Goal: Transaction & Acquisition: Purchase product/service

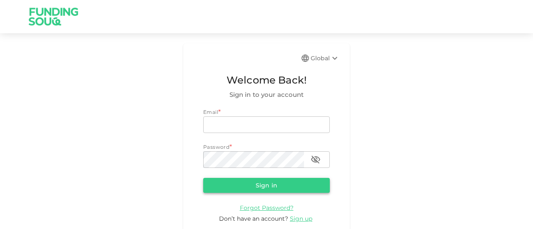
type input "[EMAIL_ADDRESS][PERSON_NAME][DOMAIN_NAME]"
click at [260, 188] on button "Sign in" at bounding box center [266, 185] width 127 height 15
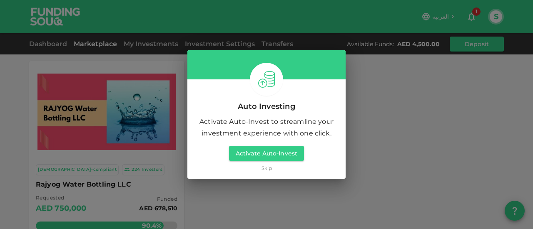
click at [265, 169] on link "Skip" at bounding box center [266, 168] width 10 height 8
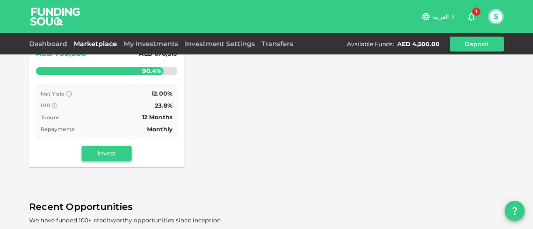
scroll to position [154, 0]
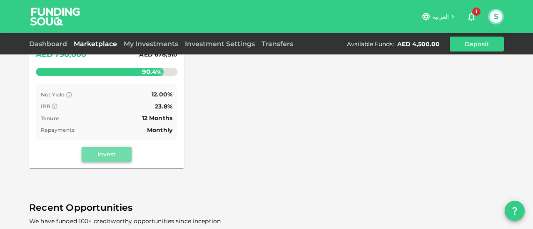
click at [112, 159] on button "Invest" at bounding box center [107, 154] width 50 height 15
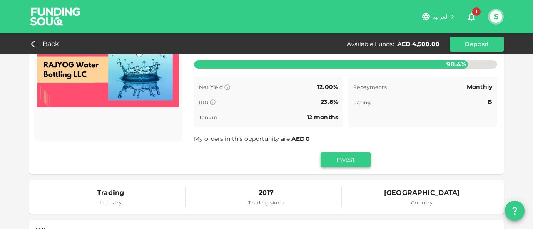
scroll to position [69, 0]
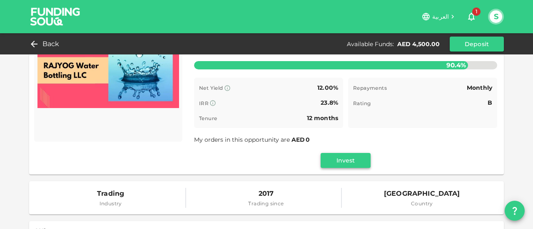
click at [340, 164] on button "Invest" at bounding box center [346, 160] width 50 height 15
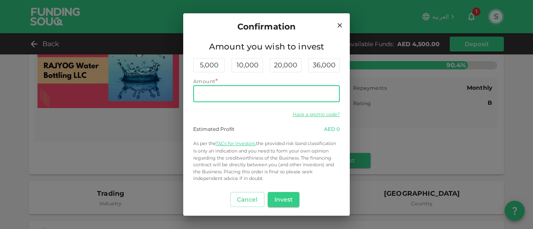
click at [226, 95] on input "Amount" at bounding box center [266, 94] width 147 height 17
type input "4,500"
click at [283, 198] on button "Invest" at bounding box center [284, 199] width 32 height 15
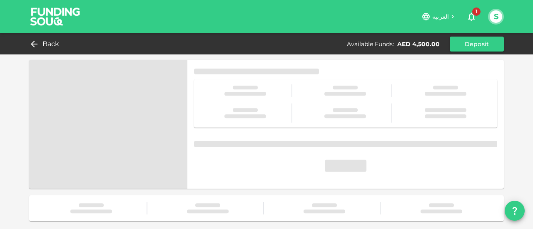
scroll to position [0, 0]
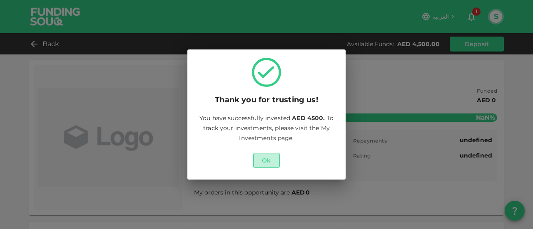
click at [266, 164] on button "Ok" at bounding box center [266, 160] width 27 height 15
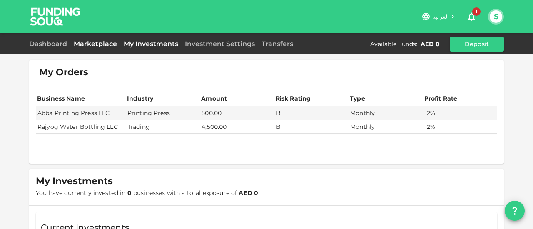
click at [90, 44] on link "Marketplace" at bounding box center [95, 44] width 50 height 8
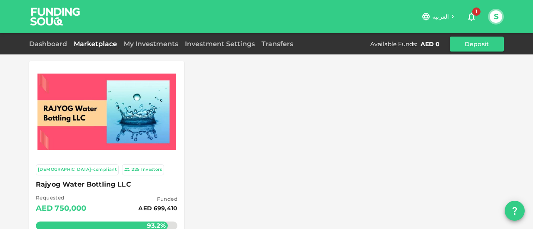
click at [151, 48] on div "My Investments" at bounding box center [150, 44] width 61 height 10
click at [149, 45] on link "My Investments" at bounding box center [150, 44] width 61 height 8
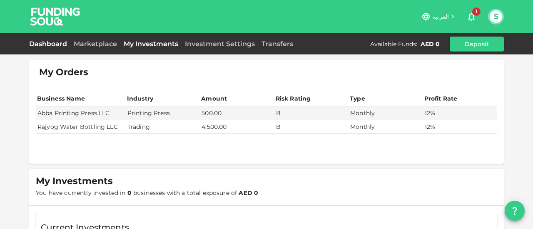
click at [57, 41] on link "Dashboard" at bounding box center [49, 44] width 41 height 8
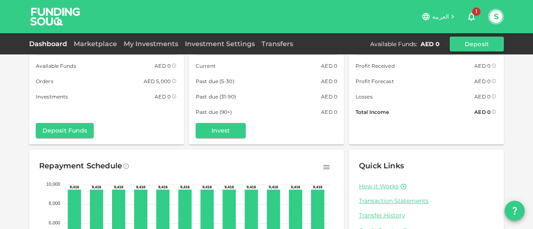
scroll to position [27, 0]
click at [142, 46] on link "My Investments" at bounding box center [150, 44] width 61 height 8
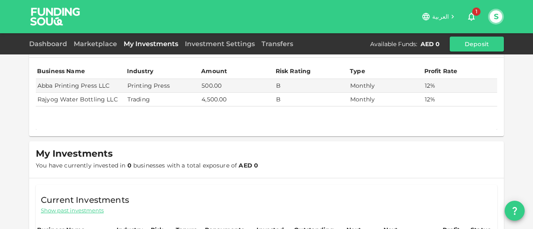
click at [70, 105] on td "Rajyog Water Bottling LLC" at bounding box center [81, 100] width 90 height 14
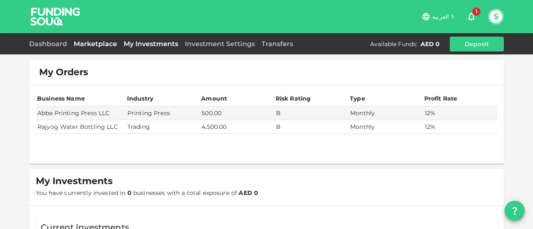
click at [102, 42] on link "Marketplace" at bounding box center [95, 44] width 50 height 8
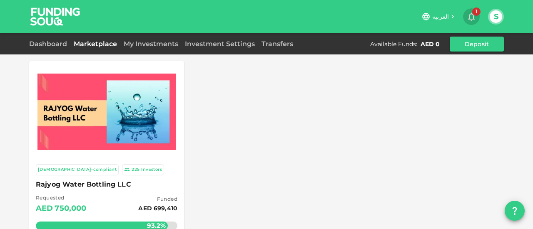
click at [472, 15] on icon "button" at bounding box center [471, 17] width 10 height 10
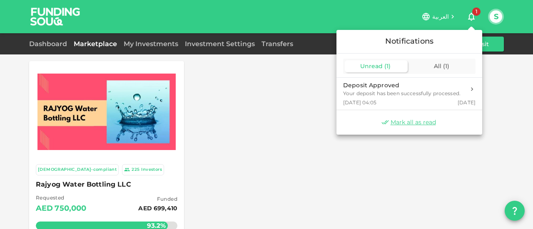
click at [370, 65] on span "Unread" at bounding box center [371, 65] width 22 height 7
click at [397, 125] on span "Mark all as read" at bounding box center [413, 123] width 45 height 8
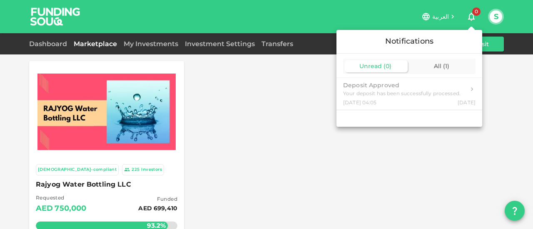
click at [397, 125] on div at bounding box center [409, 118] width 146 height 17
click at [265, 122] on div at bounding box center [266, 114] width 533 height 229
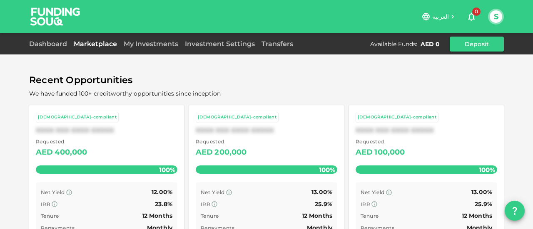
scroll to position [282, 0]
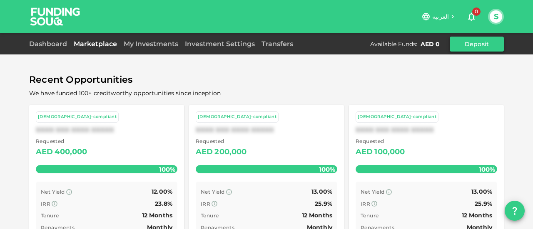
click at [466, 43] on button "Deposit" at bounding box center [477, 44] width 54 height 15
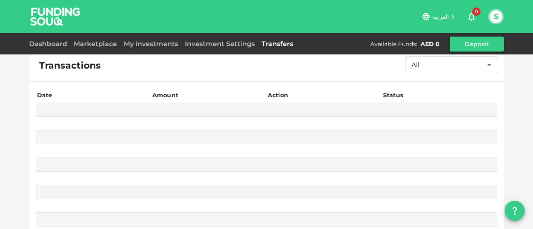
scroll to position [42, 0]
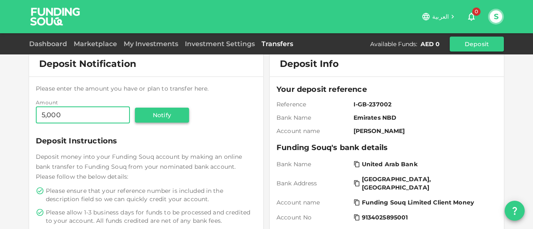
type input "5,000"
click at [145, 116] on button "Notify" at bounding box center [162, 115] width 54 height 15
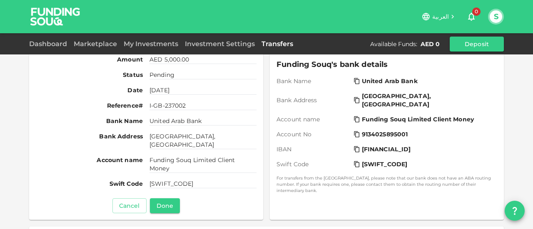
scroll to position [138, 0]
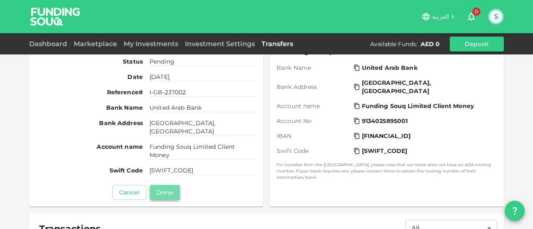
click at [160, 190] on button "Done" at bounding box center [165, 192] width 30 height 15
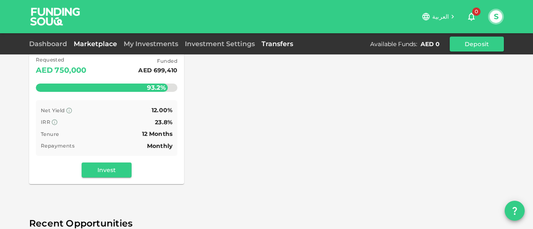
click at [263, 44] on link "Transfers" at bounding box center [277, 44] width 38 height 8
